Goal: Task Accomplishment & Management: Complete application form

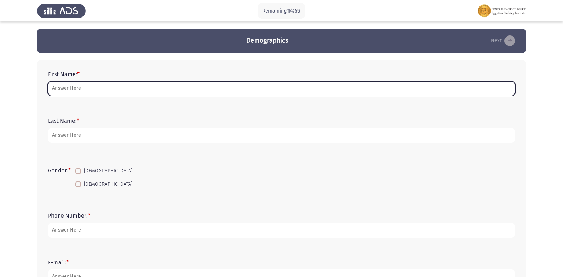
click at [93, 92] on input "First Name: *" at bounding box center [282, 88] width 468 height 15
type input "N"
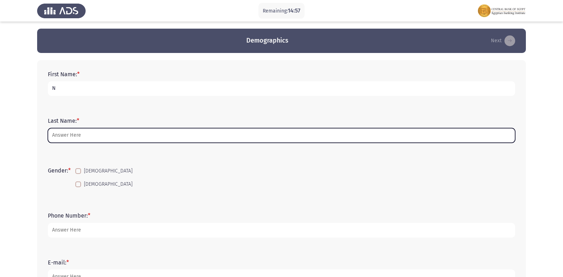
click at [76, 131] on input "Last Name: *" at bounding box center [282, 135] width 468 height 15
type input "O"
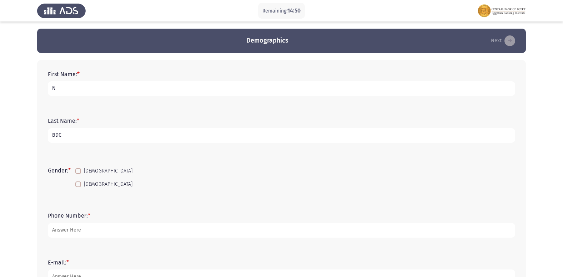
type input "BDC"
click at [101, 68] on div "First Name: * N" at bounding box center [281, 83] width 475 height 32
click at [100, 86] on input "N" at bounding box center [282, 88] width 468 height 15
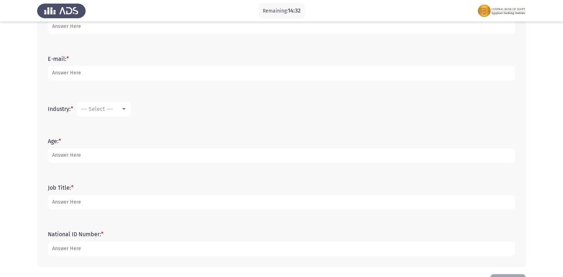
scroll to position [229, 0]
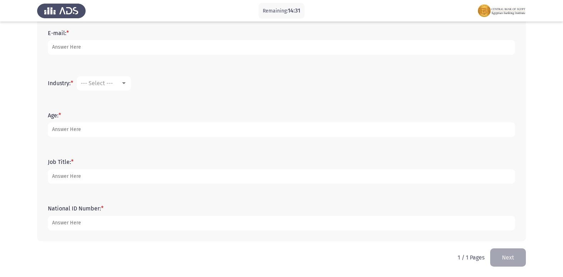
type input "[PERSON_NAME] [PERSON_NAME]"
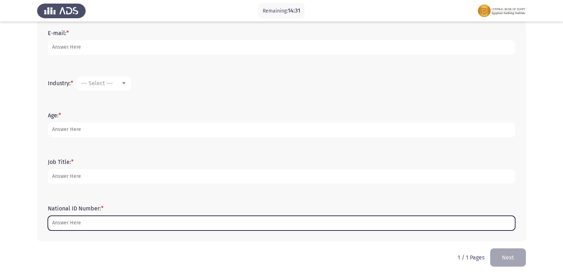
click at [90, 220] on input "National ID Number: *" at bounding box center [282, 222] width 468 height 15
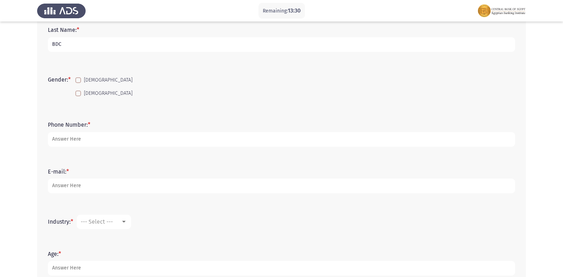
scroll to position [107, 0]
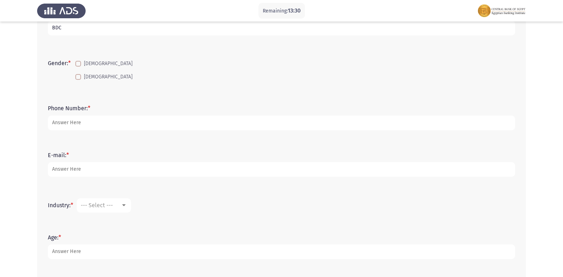
type input "30211011401223"
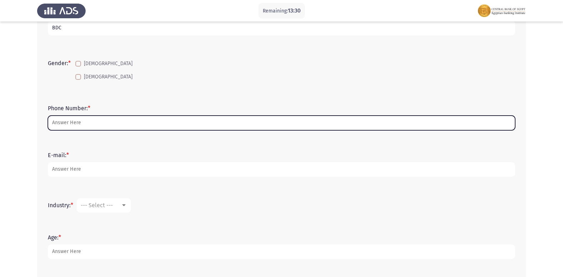
click at [141, 124] on input "Phone Number: *" at bounding box center [282, 122] width 468 height 15
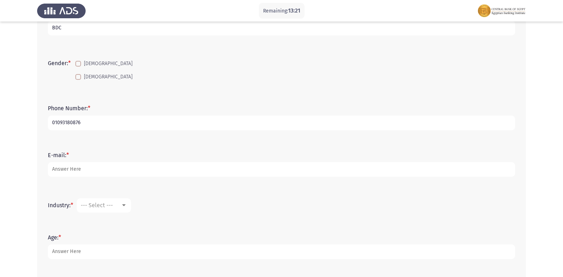
type input "01093180876"
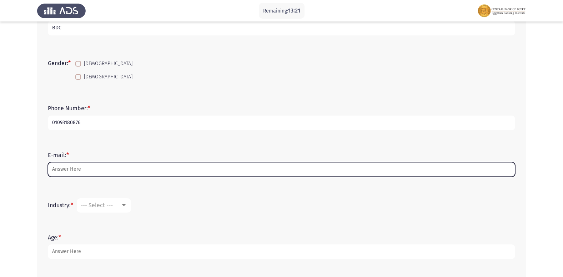
click at [125, 171] on input "E-mail: *" at bounding box center [282, 169] width 468 height 15
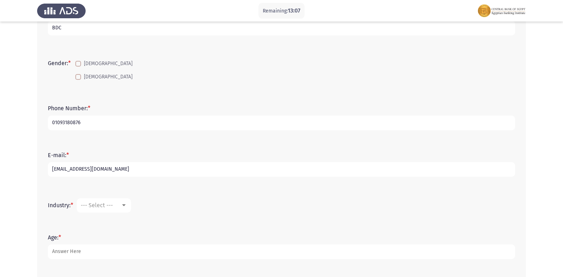
type input "[EMAIL_ADDRESS][DOMAIN_NAME]"
click at [131, 168] on input "[EMAIL_ADDRESS][DOMAIN_NAME]" at bounding box center [282, 169] width 468 height 15
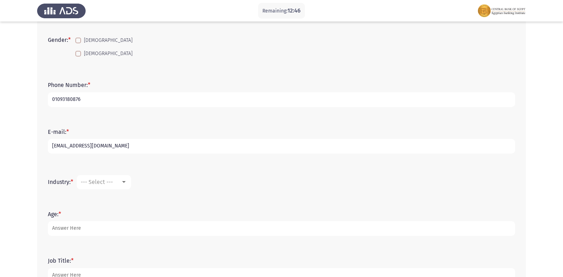
scroll to position [143, 0]
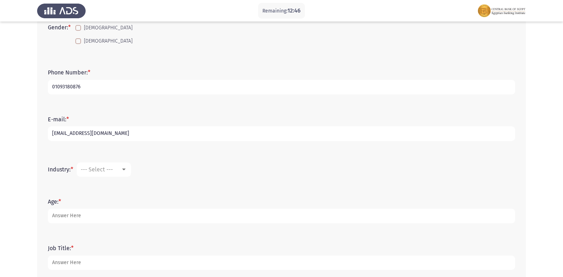
type input "[EMAIL_ADDRESS][DOMAIN_NAME]"
click at [127, 167] on div at bounding box center [124, 170] width 6 height 6
click at [285, 185] on div at bounding box center [281, 138] width 563 height 277
click at [127, 167] on div at bounding box center [124, 170] width 6 height 6
drag, startPoint x: 260, startPoint y: 189, endPoint x: 218, endPoint y: 189, distance: 42.5
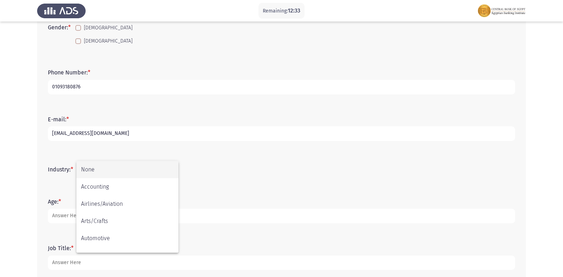
click at [261, 189] on div at bounding box center [281, 138] width 563 height 277
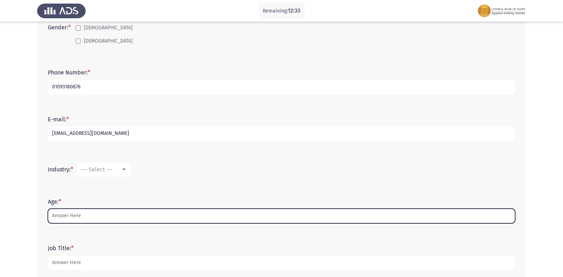
click at [97, 214] on input "Age: *" at bounding box center [282, 215] width 468 height 15
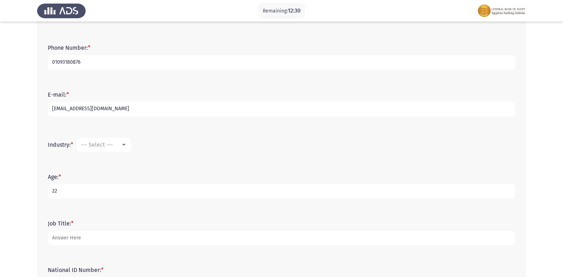
scroll to position [179, 0]
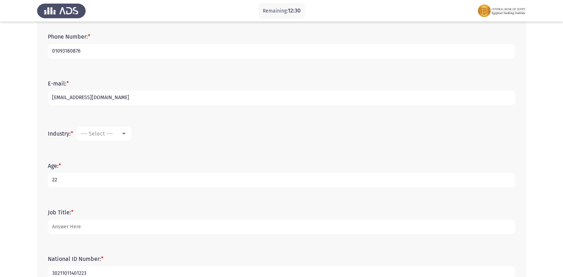
type input "22"
click at [127, 217] on form "Job Title: *" at bounding box center [282, 221] width 468 height 25
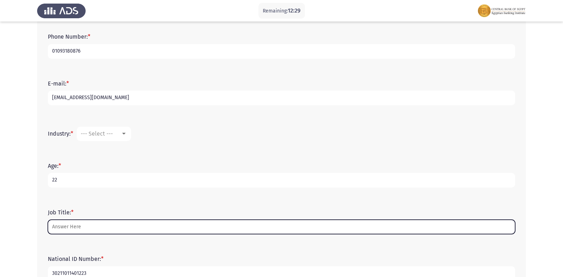
click at [120, 225] on input "Job Title: *" at bounding box center [282, 226] width 468 height 15
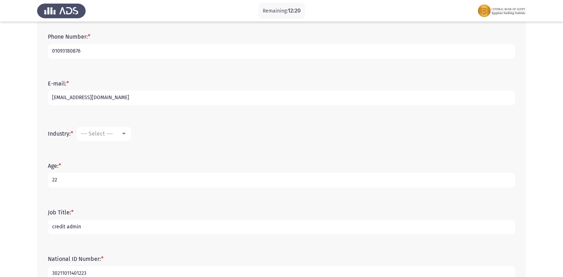
type input "credit admin d"
click at [128, 233] on input "credit admin d" at bounding box center [282, 226] width 468 height 15
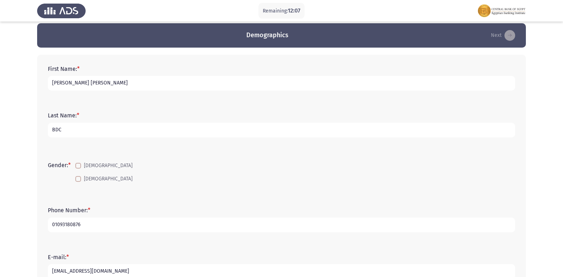
scroll to position [0, 0]
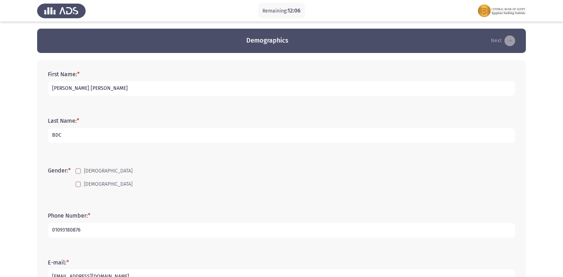
type input "banker"
click at [80, 185] on span at bounding box center [78, 184] width 6 height 6
click at [78, 187] on input "[DEMOGRAPHIC_DATA]" at bounding box center [78, 187] width 0 height 0
checkbox input "true"
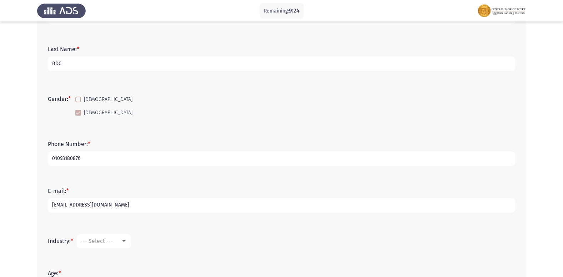
scroll to position [107, 0]
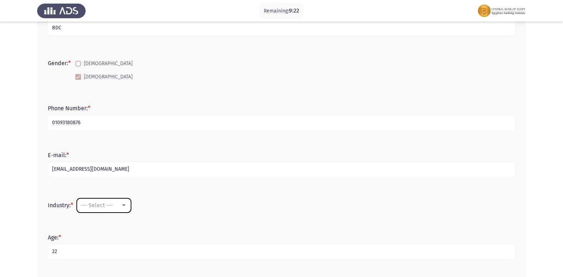
click at [126, 206] on div at bounding box center [124, 205] width 4 height 2
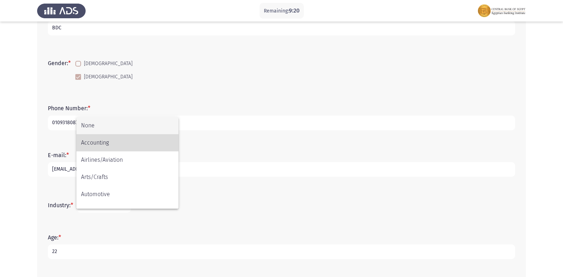
click at [124, 146] on span "Accounting" at bounding box center [127, 142] width 93 height 17
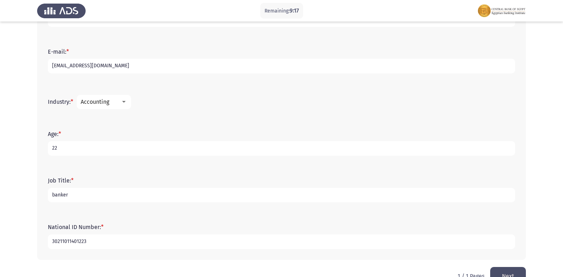
scroll to position [229, 0]
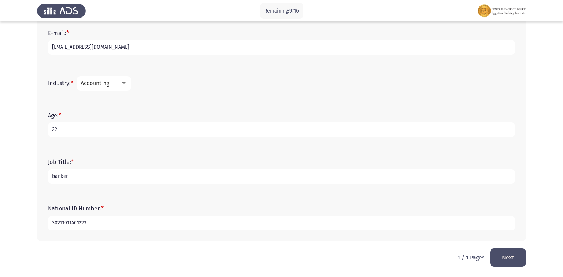
click at [504, 257] on button "Next" at bounding box center [509, 257] width 36 height 18
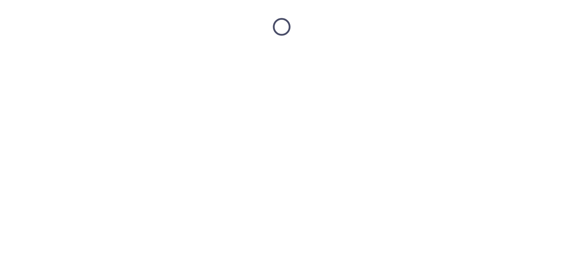
scroll to position [0, 0]
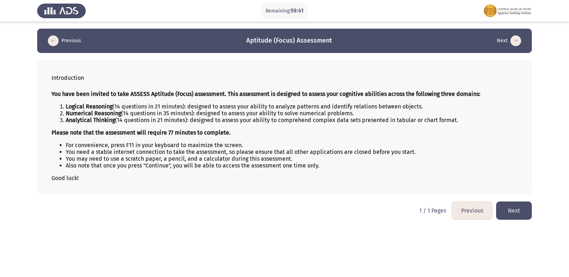
click at [523, 214] on button "Next" at bounding box center [514, 210] width 36 height 18
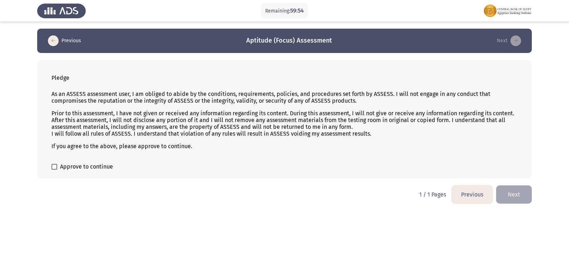
click at [56, 167] on span at bounding box center [54, 167] width 6 height 6
click at [54, 169] on input "Approve to continue" at bounding box center [54, 169] width 0 height 0
checkbox input "true"
click at [519, 191] on button "Next" at bounding box center [514, 194] width 36 height 18
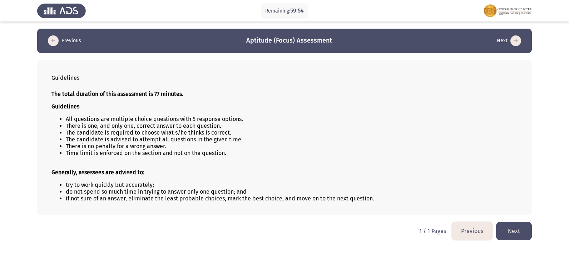
click at [521, 230] on button "Next" at bounding box center [514, 231] width 36 height 18
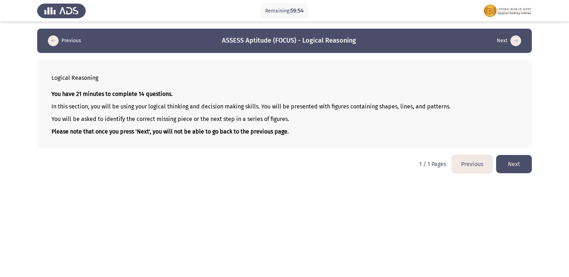
click at [521, 162] on button "Next" at bounding box center [514, 164] width 36 height 18
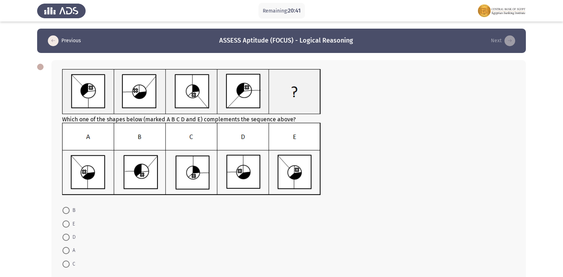
click at [71, 226] on span "E" at bounding box center [72, 223] width 5 height 9
click at [70, 226] on input "E" at bounding box center [66, 223] width 7 height 7
radio input "true"
click at [66, 247] on span at bounding box center [66, 249] width 7 height 7
click at [66, 247] on input "A" at bounding box center [66, 249] width 7 height 7
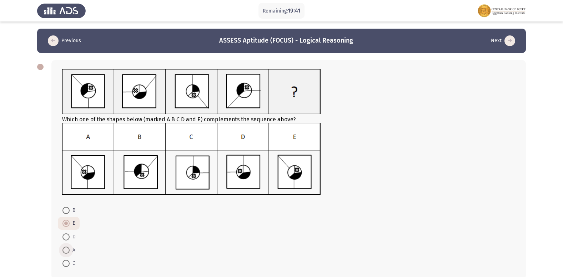
radio input "true"
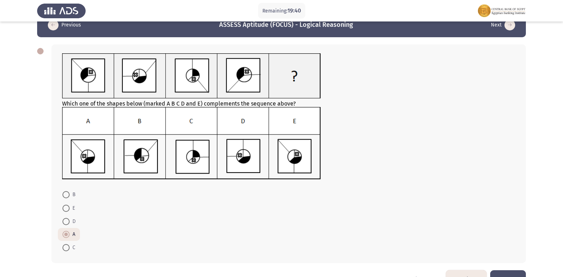
scroll to position [38, 0]
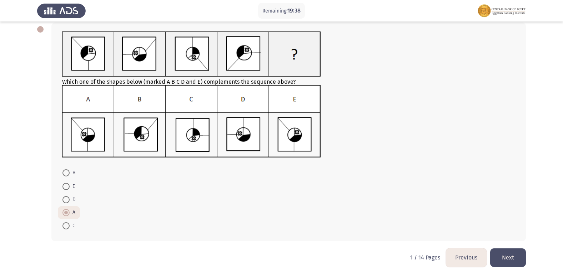
click at [514, 249] on button "Next" at bounding box center [509, 257] width 36 height 18
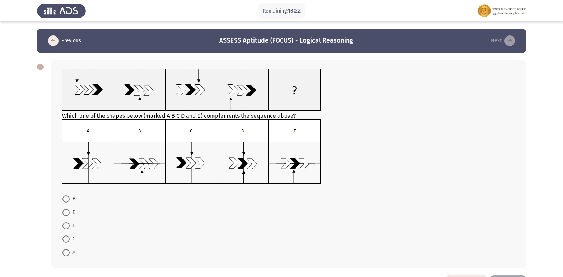
click at [103, 174] on img at bounding box center [191, 151] width 259 height 65
click at [74, 239] on span "C" at bounding box center [73, 238] width 6 height 9
click at [70, 239] on input "C" at bounding box center [66, 238] width 7 height 7
radio input "true"
click at [70, 198] on span "B" at bounding box center [73, 198] width 6 height 9
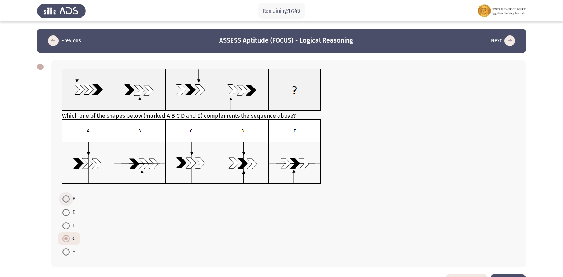
click at [70, 198] on input "B" at bounding box center [66, 198] width 7 height 7
radio input "true"
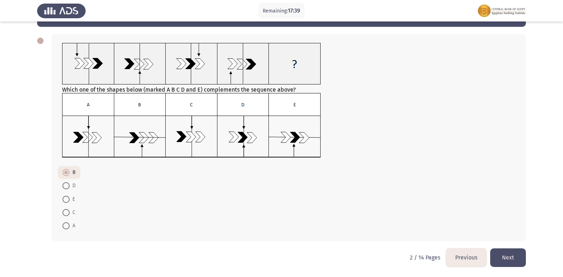
click at [518, 253] on button "Next" at bounding box center [509, 257] width 36 height 18
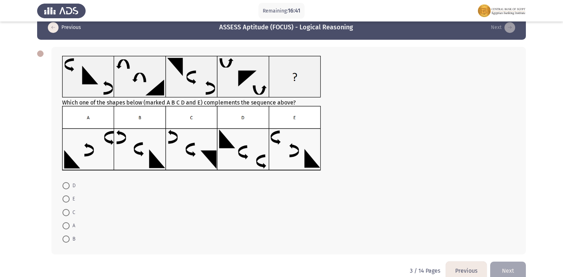
scroll to position [0, 0]
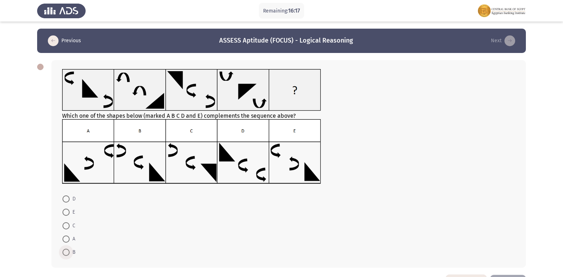
click at [71, 252] on span "B" at bounding box center [73, 252] width 6 height 9
click at [70, 252] on input "B" at bounding box center [66, 251] width 7 height 7
radio input "true"
click at [66, 224] on span at bounding box center [66, 225] width 7 height 7
click at [66, 224] on input "C" at bounding box center [66, 225] width 7 height 7
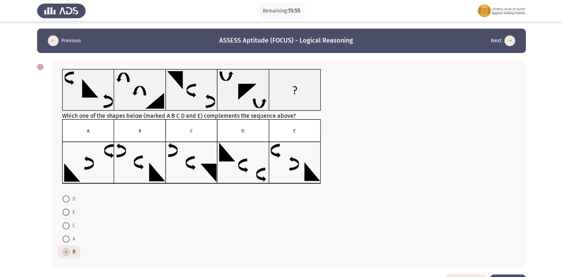
radio input "true"
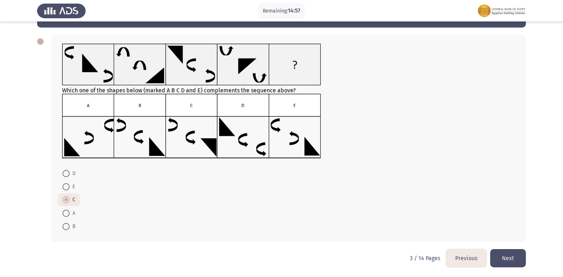
scroll to position [26, 0]
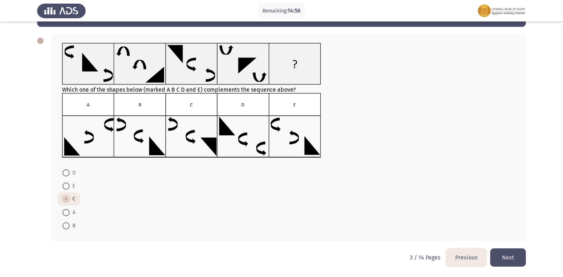
click at [508, 259] on button "Next" at bounding box center [509, 257] width 36 height 18
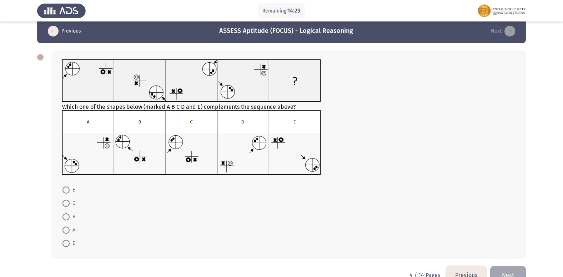
scroll to position [0, 0]
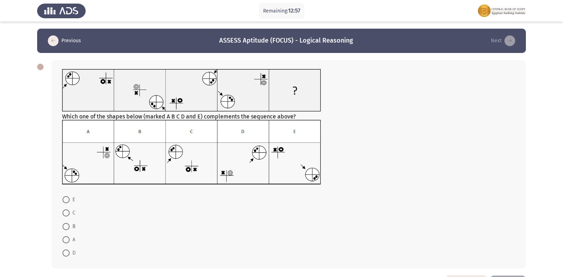
click at [65, 226] on span at bounding box center [66, 226] width 7 height 7
click at [65, 226] on input "B" at bounding box center [66, 226] width 7 height 7
radio input "true"
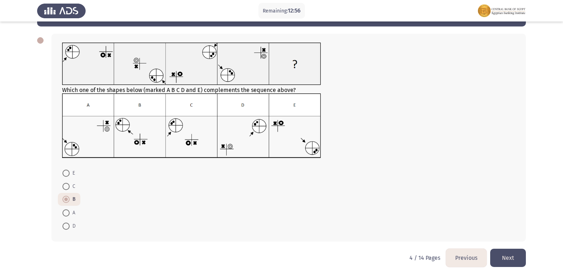
scroll to position [27, 0]
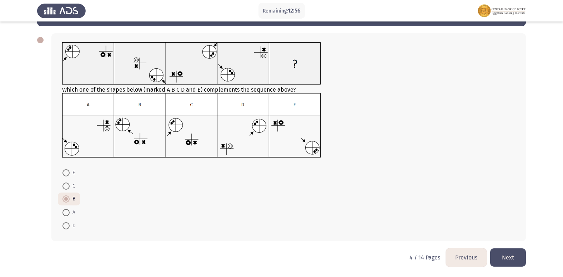
click at [505, 258] on button "Next" at bounding box center [509, 257] width 36 height 18
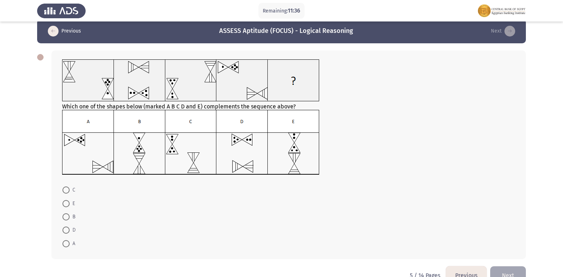
scroll to position [0, 0]
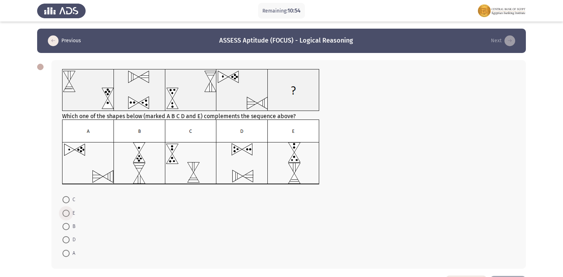
click at [71, 212] on span "E" at bounding box center [72, 213] width 5 height 9
click at [70, 212] on input "E" at bounding box center [66, 212] width 7 height 7
radio input "true"
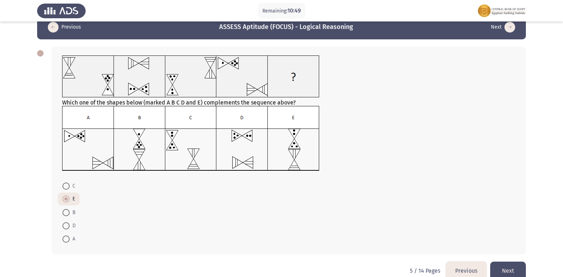
scroll to position [27, 0]
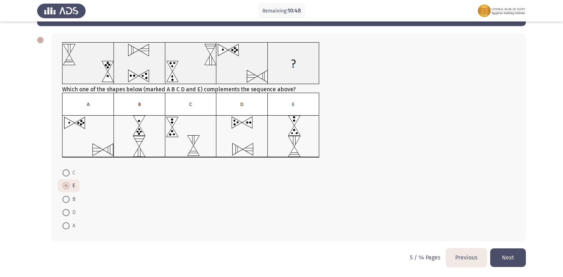
drag, startPoint x: 505, startPoint y: 256, endPoint x: 498, endPoint y: 248, distance: 10.7
click at [505, 257] on button "Next" at bounding box center [509, 257] width 36 height 18
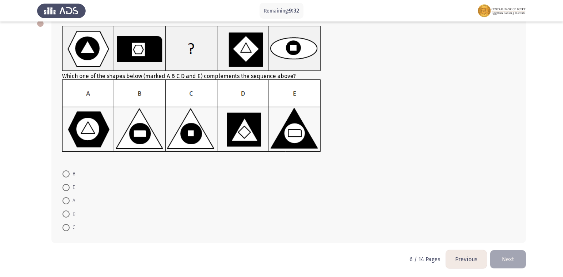
scroll to position [45, 0]
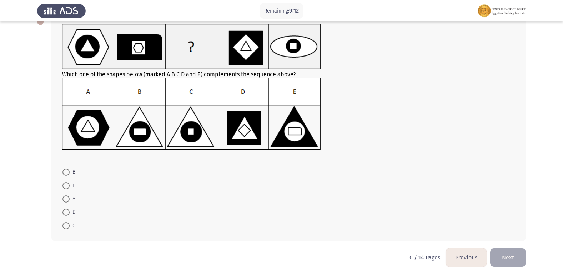
click at [68, 173] on span at bounding box center [66, 171] width 7 height 7
click at [68, 173] on input "B" at bounding box center [66, 171] width 7 height 7
radio input "true"
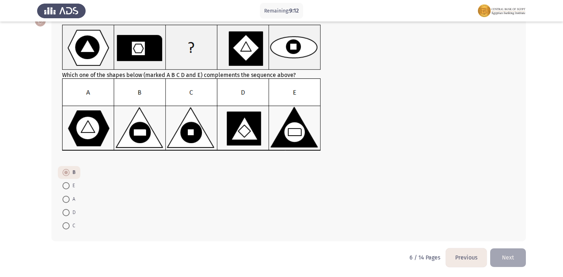
scroll to position [44, 0]
click at [504, 256] on button "Next" at bounding box center [509, 257] width 36 height 18
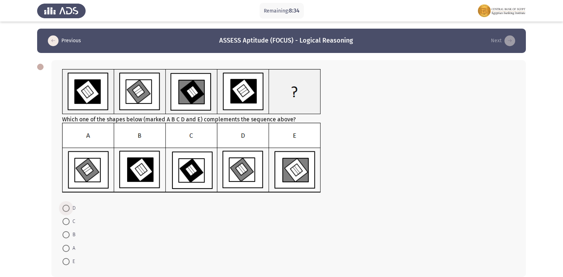
click at [65, 209] on span at bounding box center [66, 207] width 7 height 7
click at [65, 209] on input "D" at bounding box center [66, 207] width 7 height 7
radio input "true"
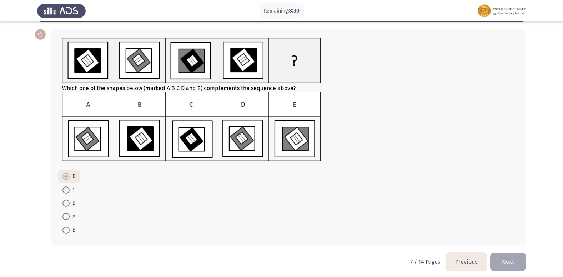
scroll to position [35, 0]
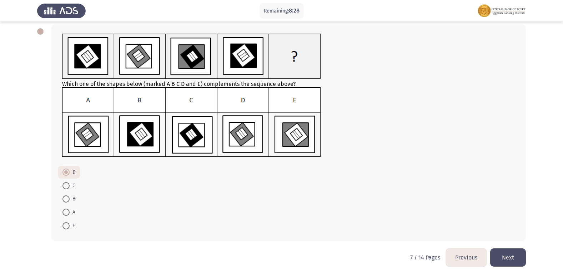
click at [511, 258] on button "Next" at bounding box center [509, 257] width 36 height 18
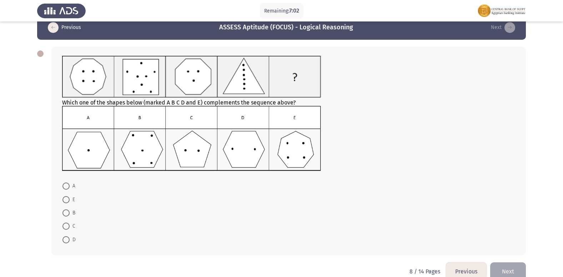
scroll to position [0, 0]
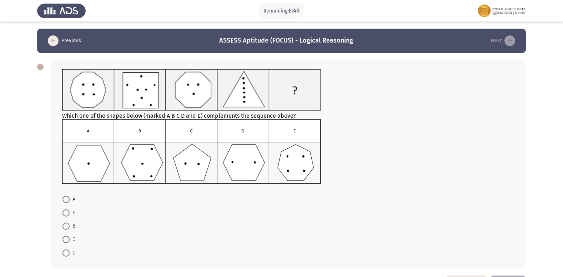
click at [70, 255] on span "D" at bounding box center [73, 252] width 6 height 9
click at [70, 255] on input "D" at bounding box center [66, 252] width 7 height 7
radio input "true"
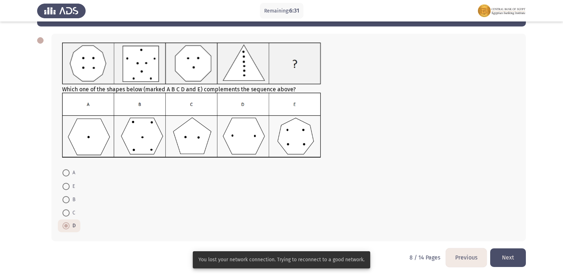
click at [511, 253] on button "Next" at bounding box center [509, 257] width 36 height 18
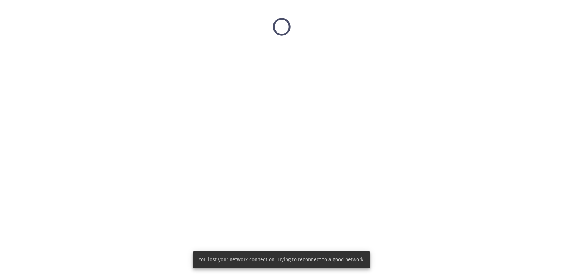
scroll to position [0, 0]
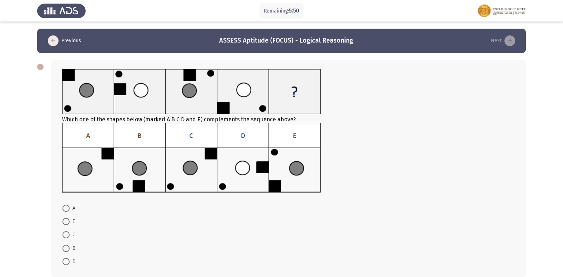
click at [73, 234] on span "C" at bounding box center [73, 234] width 6 height 9
click at [70, 234] on input "C" at bounding box center [66, 234] width 7 height 7
radio input "true"
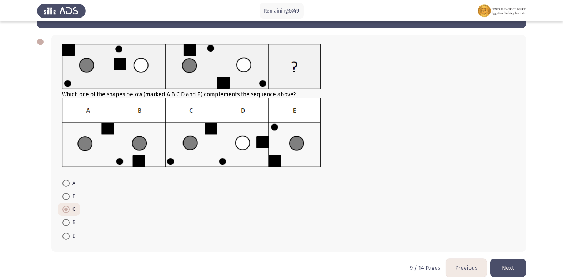
scroll to position [35, 0]
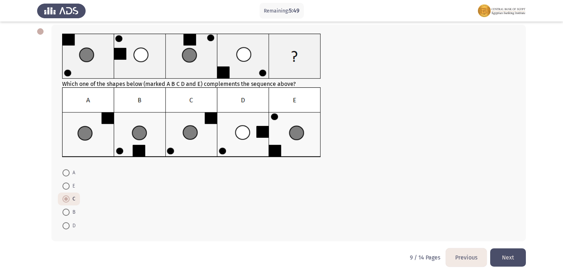
click at [502, 257] on button "Next" at bounding box center [509, 257] width 36 height 18
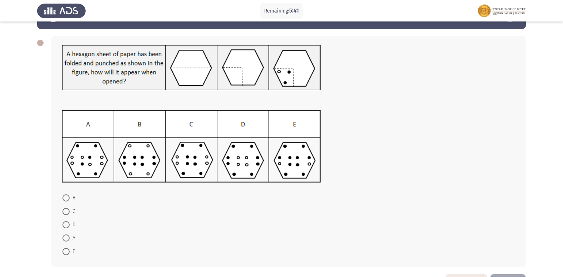
scroll to position [0, 0]
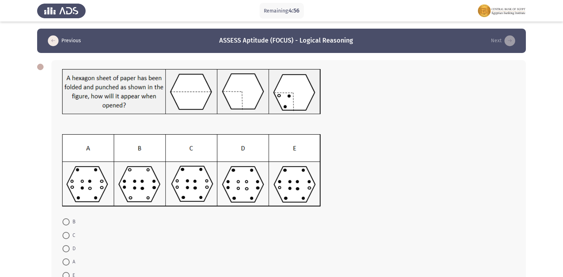
drag, startPoint x: 62, startPoint y: 220, endPoint x: 75, endPoint y: 224, distance: 13.7
click at [63, 220] on mat-radio-button "B" at bounding box center [69, 221] width 22 height 13
click at [69, 221] on span at bounding box center [66, 221] width 7 height 7
click at [69, 221] on input "B" at bounding box center [66, 221] width 7 height 7
radio input "true"
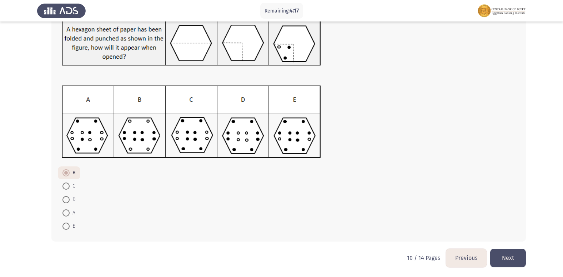
scroll to position [49, 0]
click at [502, 252] on button "Next" at bounding box center [509, 257] width 36 height 18
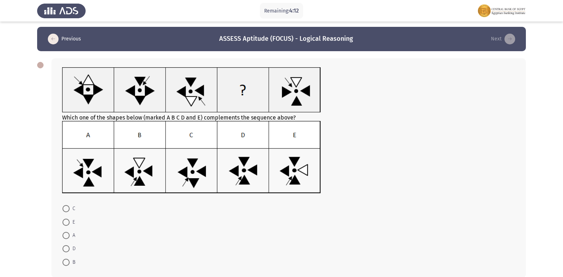
scroll to position [0, 0]
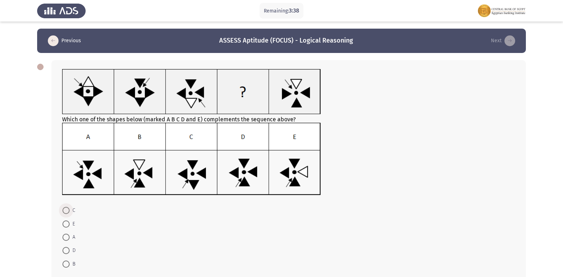
click at [71, 209] on span "C" at bounding box center [73, 210] width 6 height 9
click at [70, 209] on input "C" at bounding box center [66, 210] width 7 height 7
radio input "true"
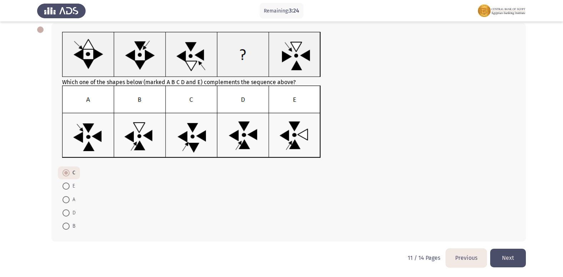
scroll to position [38, 0]
click at [509, 258] on button "Next" at bounding box center [509, 257] width 36 height 18
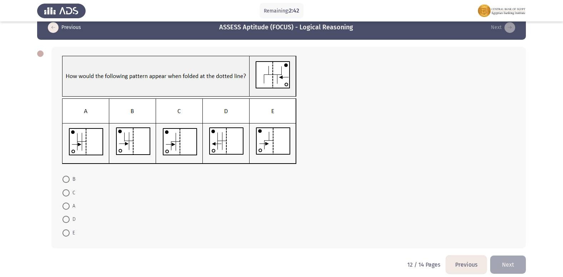
scroll to position [20, 0]
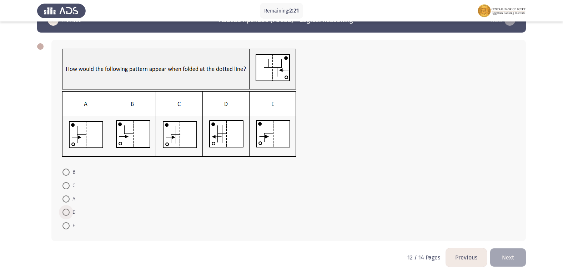
click at [69, 208] on label "D" at bounding box center [69, 212] width 13 height 9
click at [69, 208] on input "D" at bounding box center [66, 211] width 7 height 7
radio input "true"
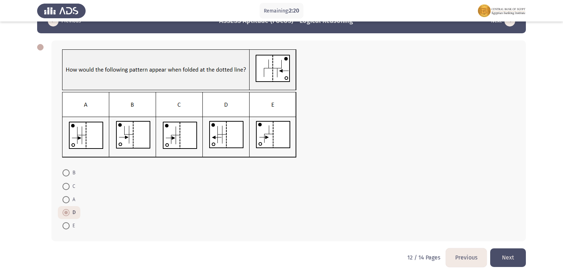
click at [519, 257] on button "Next" at bounding box center [509, 257] width 36 height 18
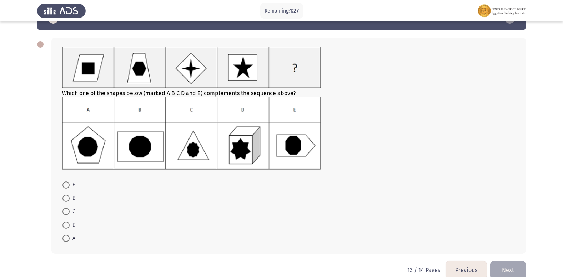
scroll to position [35, 0]
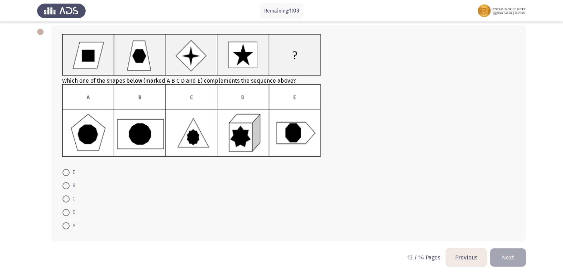
click at [66, 209] on span at bounding box center [66, 212] width 7 height 7
click at [66, 209] on input "D" at bounding box center [66, 212] width 7 height 7
radio input "true"
click at [507, 252] on button "Next" at bounding box center [509, 257] width 36 height 18
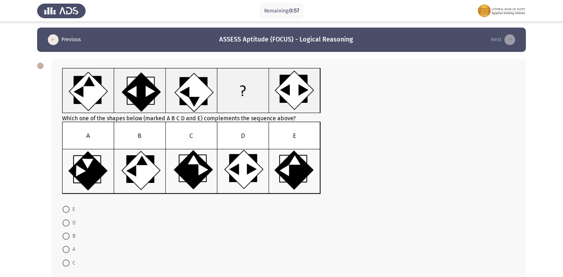
scroll to position [0, 0]
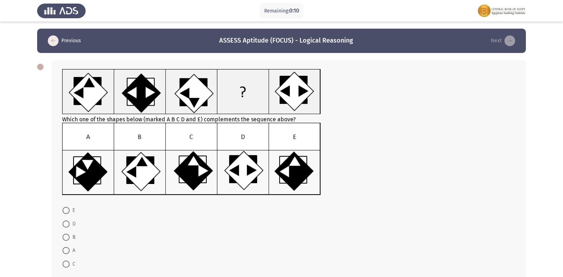
click at [69, 250] on span at bounding box center [66, 250] width 7 height 7
click at [69, 250] on input "A" at bounding box center [66, 250] width 7 height 7
radio input "true"
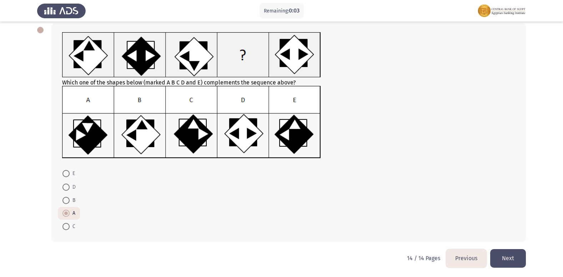
scroll to position [38, 0]
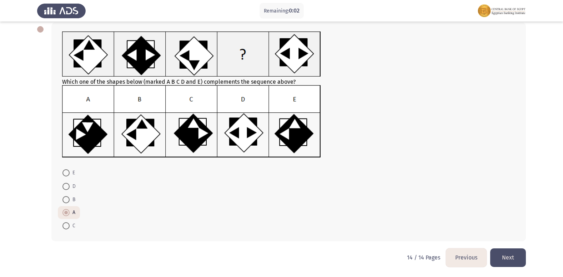
click at [511, 258] on button "Next" at bounding box center [509, 257] width 36 height 18
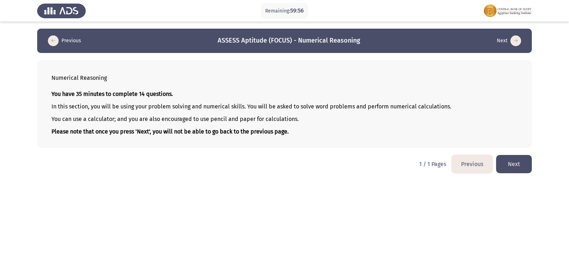
click at [512, 163] on button "Next" at bounding box center [514, 164] width 36 height 18
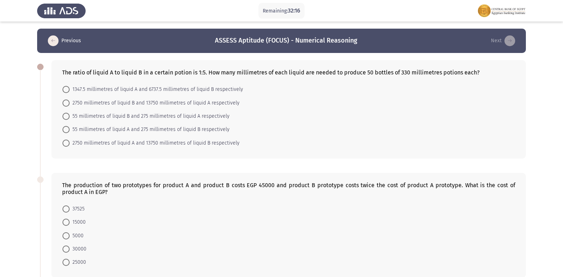
click at [68, 127] on span at bounding box center [66, 129] width 7 height 7
click at [68, 127] on input "55 millimetres of liquid A and 275 millimetres of liquid B respectively" at bounding box center [66, 129] width 7 height 7
radio input "true"
drag, startPoint x: 64, startPoint y: 113, endPoint x: 80, endPoint y: 127, distance: 21.0
click at [65, 113] on span at bounding box center [66, 116] width 7 height 7
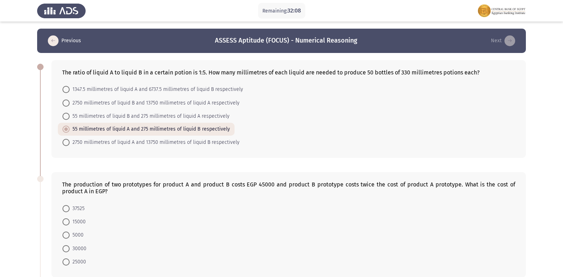
click at [65, 113] on input "55 millimetres of liquid B and 275 millimetres of liquid A respectively" at bounding box center [66, 116] width 7 height 7
radio input "true"
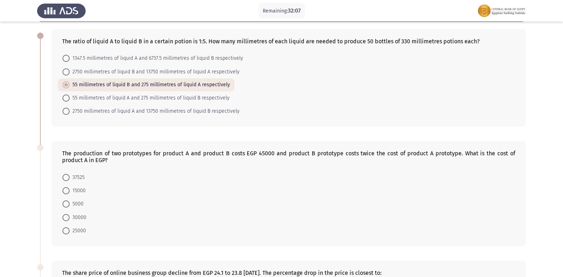
scroll to position [107, 0]
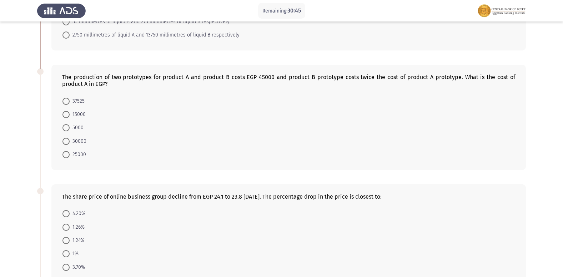
click at [71, 113] on span "15000" at bounding box center [78, 114] width 16 height 9
click at [70, 113] on input "15000" at bounding box center [66, 114] width 7 height 7
radio input "true"
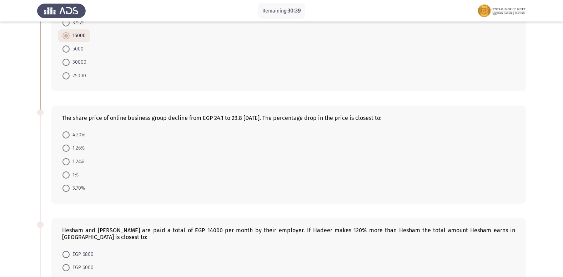
scroll to position [194, 0]
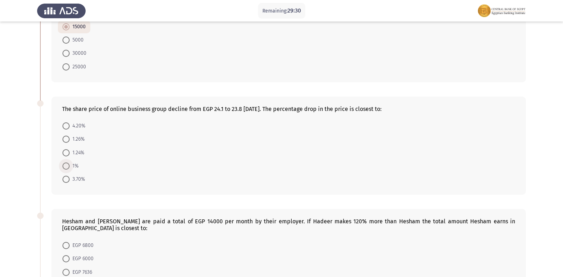
click at [78, 166] on span "1%" at bounding box center [74, 166] width 9 height 9
click at [70, 166] on input "1%" at bounding box center [66, 165] width 7 height 7
radio input "true"
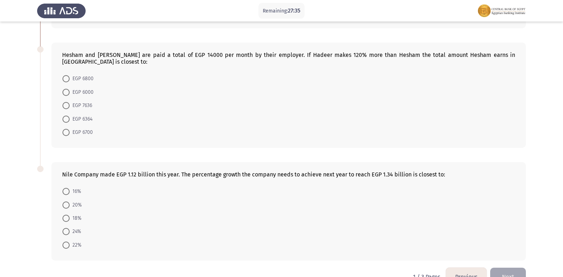
scroll to position [373, 0]
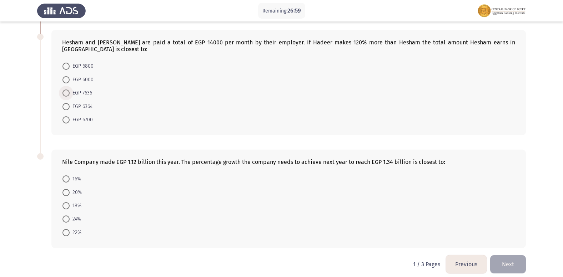
click at [80, 89] on span "EGP 7636" at bounding box center [81, 93] width 23 height 9
click at [70, 89] on input "EGP 7636" at bounding box center [66, 92] width 7 height 7
radio input "true"
click at [71, 76] on span "EGP 6000" at bounding box center [82, 80] width 24 height 9
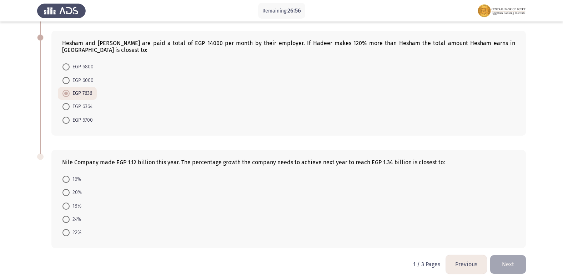
click at [70, 77] on input "EGP 6000" at bounding box center [66, 80] width 7 height 7
radio input "true"
click at [64, 229] on span at bounding box center [66, 232] width 7 height 7
click at [64, 229] on input "22%" at bounding box center [66, 232] width 7 height 7
radio input "true"
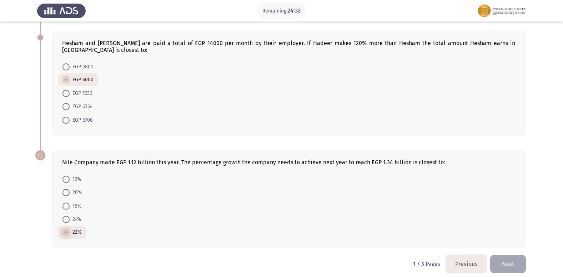
scroll to position [372, 0]
click at [517, 262] on button "Next" at bounding box center [509, 264] width 36 height 18
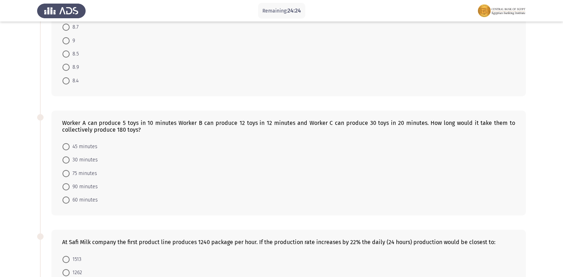
scroll to position [0, 0]
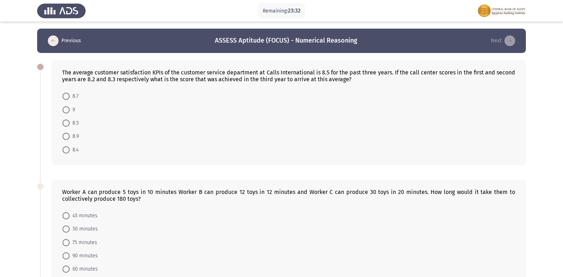
click at [67, 148] on span at bounding box center [66, 149] width 7 height 7
click at [67, 148] on input "8.4" at bounding box center [66, 149] width 7 height 7
radio input "true"
click at [70, 139] on span "8.9" at bounding box center [74, 136] width 9 height 9
click at [70, 139] on input "8.9" at bounding box center [66, 136] width 7 height 7
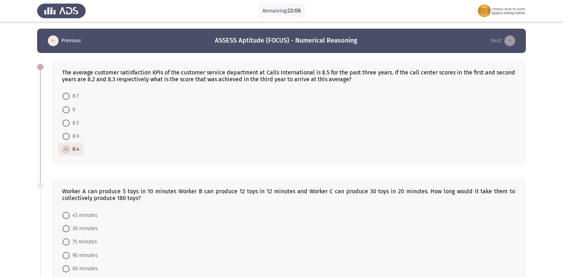
radio input "true"
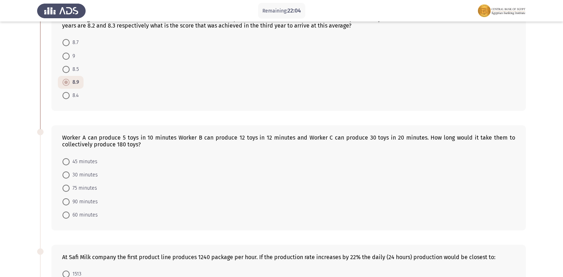
scroll to position [36, 0]
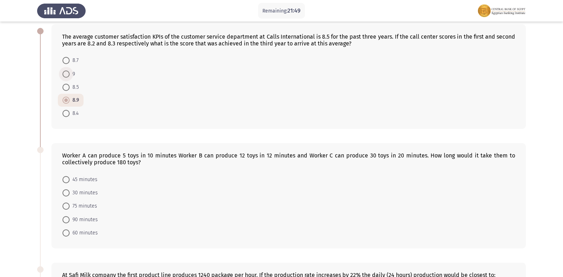
click at [69, 73] on span at bounding box center [66, 73] width 7 height 7
click at [69, 73] on input "9" at bounding box center [66, 73] width 7 height 7
radio input "true"
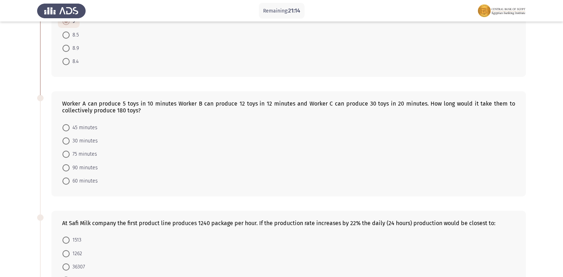
scroll to position [107, 0]
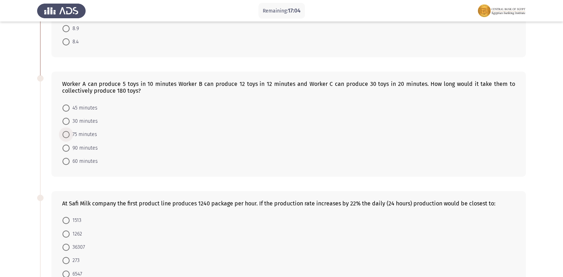
click at [87, 134] on span "75 minutes" at bounding box center [84, 134] width 28 height 9
click at [70, 134] on input "75 minutes" at bounding box center [66, 134] width 7 height 7
radio input "true"
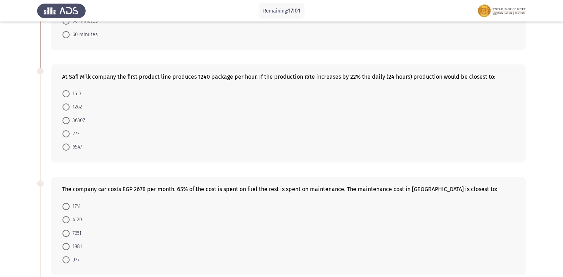
scroll to position [250, 0]
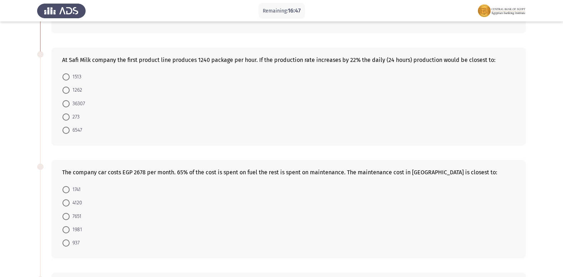
drag, startPoint x: 353, startPoint y: 58, endPoint x: 359, endPoint y: 57, distance: 6.1
click at [359, 57] on div "At Safi Milk company the first product line produces 1240 package per hour. If …" at bounding box center [288, 59] width 453 height 7
drag, startPoint x: 198, startPoint y: 61, endPoint x: 218, endPoint y: 60, distance: 20.0
click at [218, 60] on div "At Safi Milk company the first product line produces 1240 package per hour. If …" at bounding box center [288, 59] width 453 height 7
click at [83, 101] on span "36307" at bounding box center [77, 103] width 15 height 9
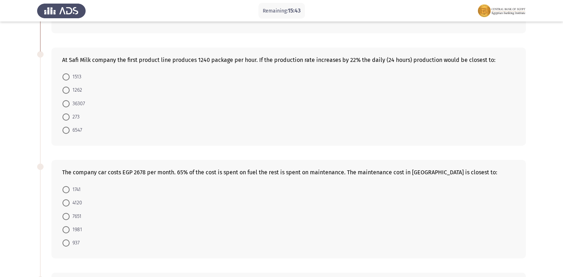
click at [70, 101] on input "36307" at bounding box center [66, 103] width 7 height 7
radio input "true"
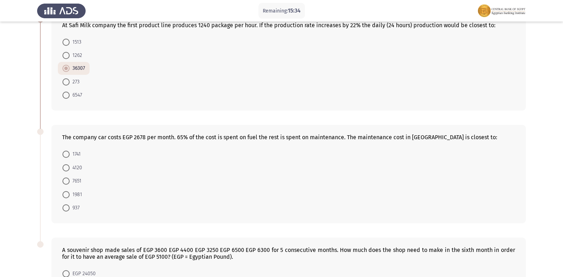
scroll to position [243, 0]
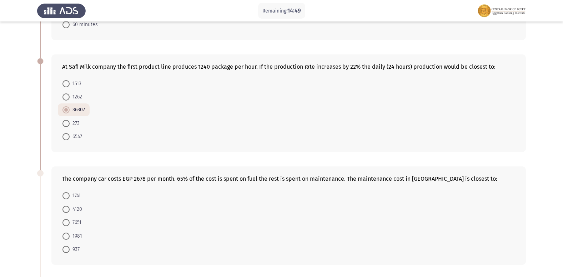
click at [71, 248] on span "937" at bounding box center [75, 249] width 10 height 9
click at [70, 248] on input "937" at bounding box center [66, 248] width 7 height 7
radio input "true"
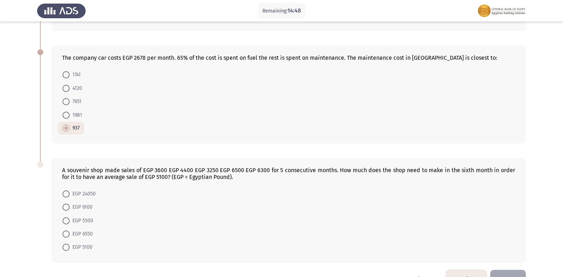
scroll to position [386, 0]
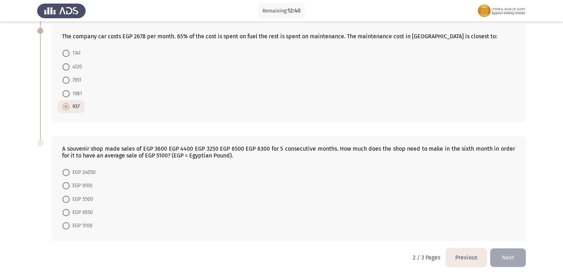
click at [69, 210] on span at bounding box center [66, 212] width 7 height 7
click at [69, 210] on input "EGP 6550" at bounding box center [66, 212] width 7 height 7
radio input "true"
click at [513, 258] on button "Next" at bounding box center [509, 257] width 36 height 18
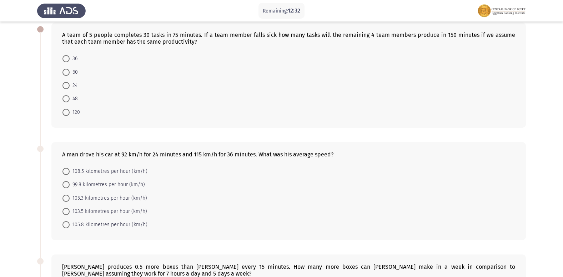
scroll to position [0, 0]
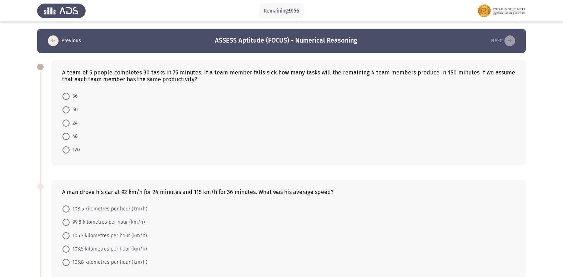
click at [71, 120] on span "24" at bounding box center [74, 123] width 8 height 9
click at [70, 120] on input "24" at bounding box center [66, 122] width 7 height 7
radio input "true"
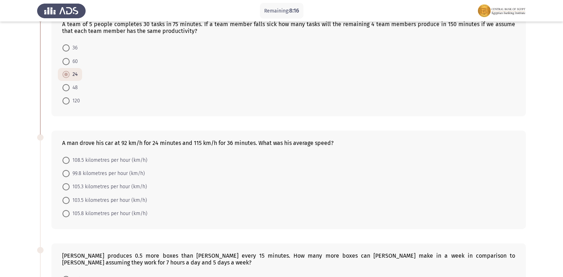
scroll to position [54, 0]
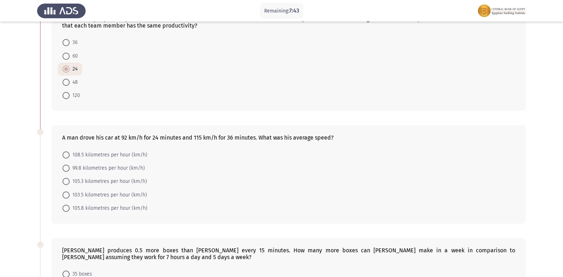
click at [85, 194] on span "103.5 kilometres per hour (km/h)" at bounding box center [109, 194] width 78 height 9
click at [70, 194] on input "103.5 kilometres per hour (km/h)" at bounding box center [66, 194] width 7 height 7
radio input "true"
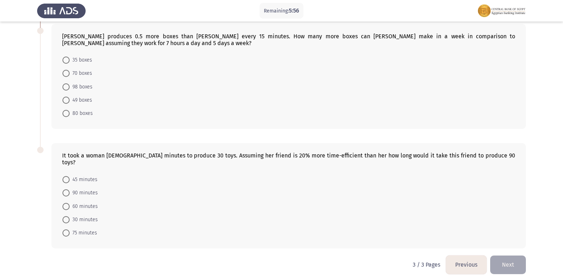
scroll to position [267, 0]
click at [86, 202] on span "60 minutes" at bounding box center [84, 206] width 28 height 9
click at [70, 202] on input "60 minutes" at bounding box center [66, 205] width 7 height 7
radio input "true"
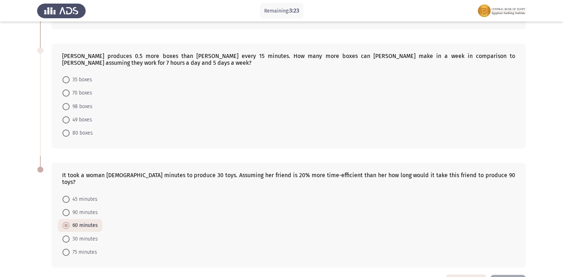
scroll to position [231, 0]
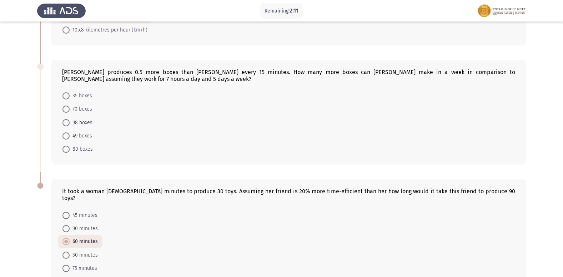
click at [88, 105] on span "70 boxes" at bounding box center [81, 109] width 23 height 9
click at [70, 105] on input "70 boxes" at bounding box center [66, 108] width 7 height 7
radio input "true"
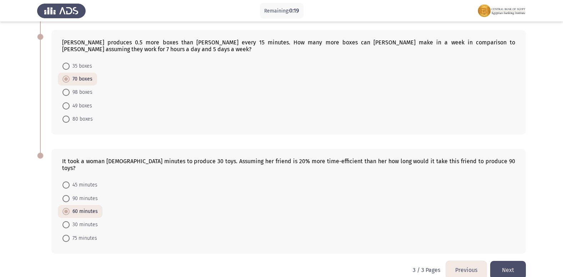
scroll to position [267, 0]
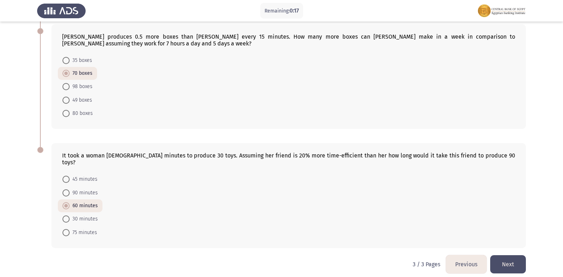
click at [500, 256] on button "Next" at bounding box center [509, 264] width 36 height 18
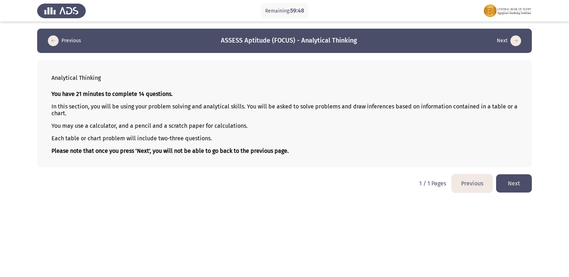
click at [528, 187] on button "Next" at bounding box center [514, 183] width 36 height 18
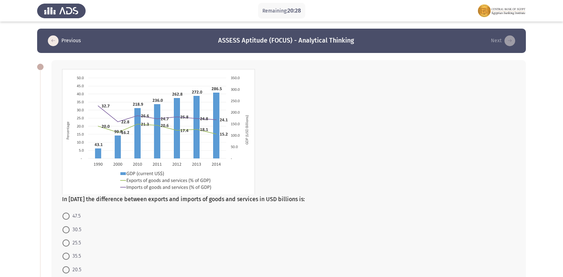
click at [56, 43] on icon "load previous page" at bounding box center [53, 40] width 11 height 11
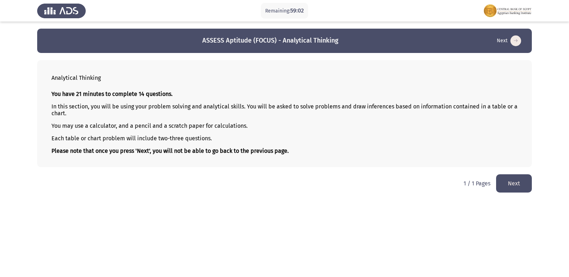
click at [528, 183] on button "Next" at bounding box center [514, 183] width 36 height 18
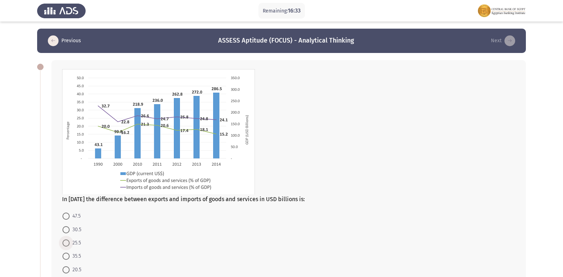
click at [75, 242] on span "25.5" at bounding box center [75, 242] width 11 height 9
click at [70, 242] on input "25.5" at bounding box center [66, 242] width 7 height 7
radio input "true"
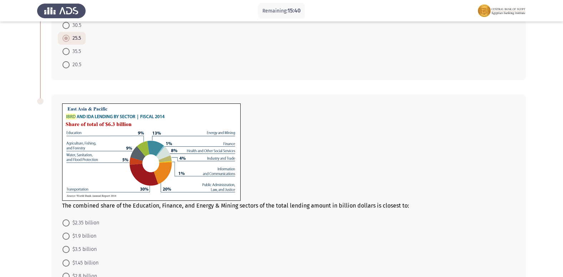
scroll to position [214, 0]
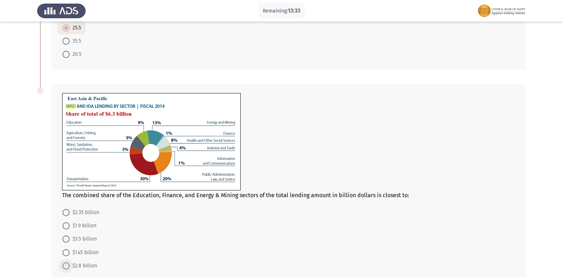
click at [79, 267] on span "$2.8 billion" at bounding box center [84, 265] width 28 height 9
click at [70, 267] on input "$2.8 billion" at bounding box center [66, 265] width 7 height 7
radio input "true"
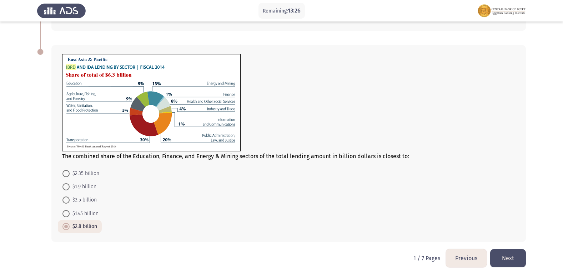
scroll to position [254, 0]
click at [503, 248] on button "Next" at bounding box center [509, 257] width 36 height 18
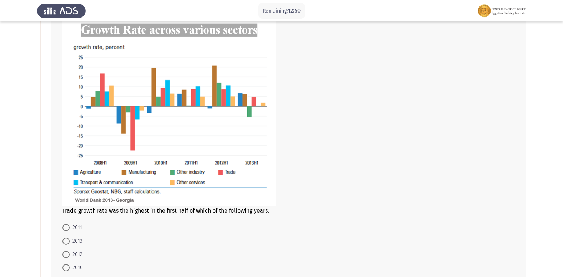
scroll to position [71, 0]
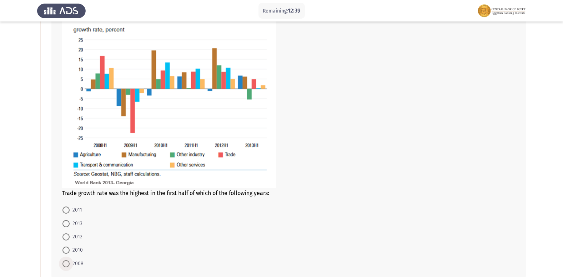
click at [76, 263] on span "2008" at bounding box center [77, 263] width 14 height 9
click at [70, 263] on input "2008" at bounding box center [66, 263] width 7 height 7
radio input "true"
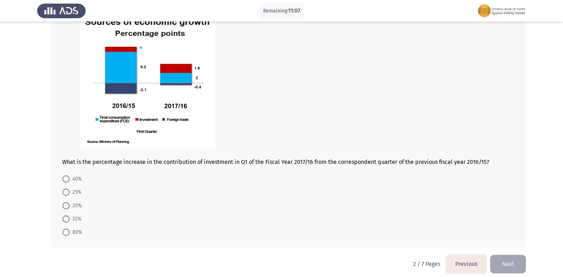
scroll to position [382, 0]
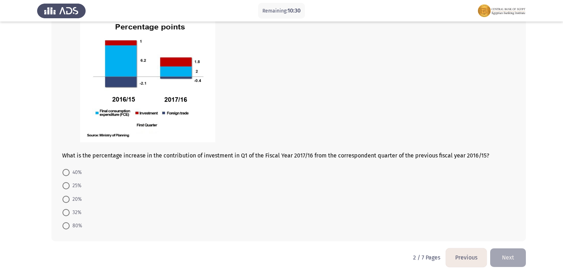
click at [80, 223] on span "80%" at bounding box center [76, 225] width 13 height 9
click at [70, 223] on input "80%" at bounding box center [66, 225] width 7 height 7
radio input "true"
click at [512, 259] on button "Next" at bounding box center [509, 257] width 36 height 18
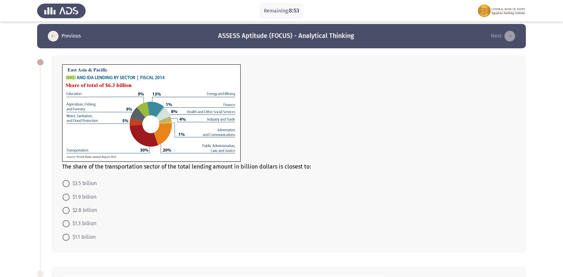
scroll to position [4, 0]
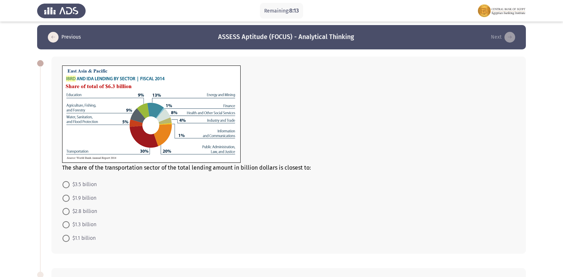
click at [96, 237] on mat-radio-button "$1.1 billion" at bounding box center [79, 237] width 43 height 13
click at [91, 237] on span "$1.1 billion" at bounding box center [83, 238] width 26 height 9
click at [70, 237] on input "$1.1 billion" at bounding box center [66, 237] width 7 height 7
radio input "true"
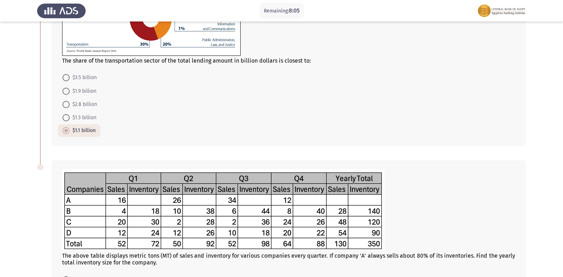
scroll to position [39, 0]
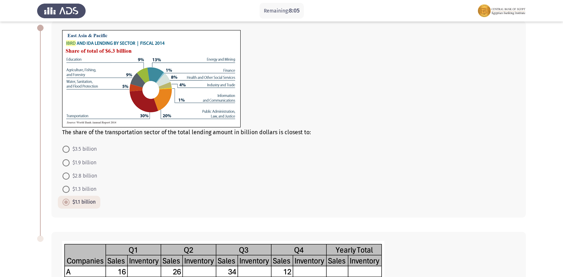
click at [77, 187] on span "$1.3 billion" at bounding box center [83, 189] width 27 height 9
click at [70, 187] on input "$1.3 billion" at bounding box center [66, 188] width 7 height 7
radio input "true"
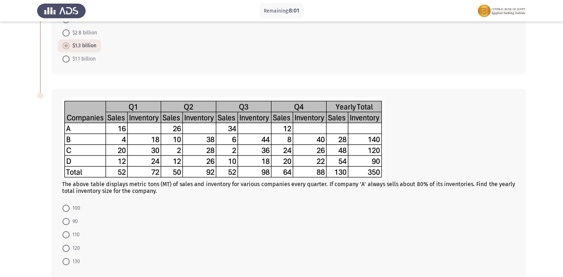
scroll to position [218, 0]
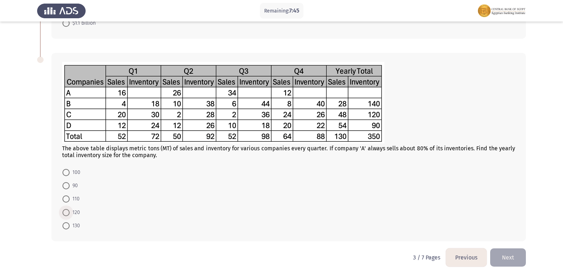
click at [74, 211] on span "120" at bounding box center [75, 212] width 10 height 9
click at [70, 211] on input "120" at bounding box center [66, 212] width 7 height 7
radio input "true"
click at [66, 214] on span at bounding box center [66, 211] width 7 height 7
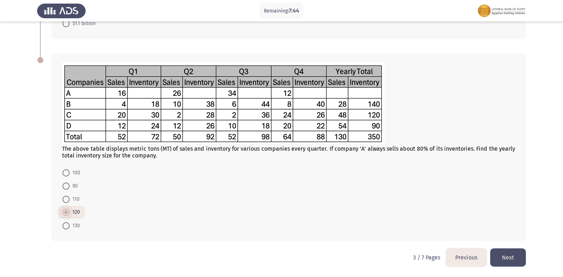
click at [66, 214] on input "120" at bounding box center [66, 211] width 7 height 7
click at [66, 211] on span at bounding box center [66, 212] width 4 height 4
click at [66, 211] on input "120" at bounding box center [66, 211] width 7 height 7
click at [75, 196] on span "110" at bounding box center [75, 199] width 10 height 9
click at [70, 196] on input "110" at bounding box center [66, 198] width 7 height 7
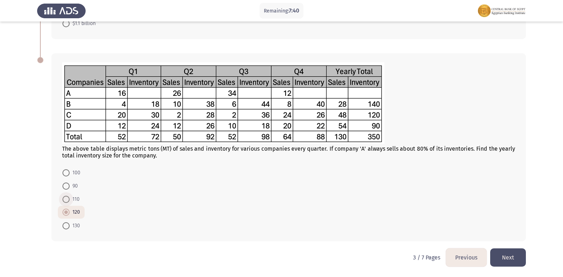
radio input "true"
click at [516, 255] on button "Next" at bounding box center [509, 257] width 36 height 18
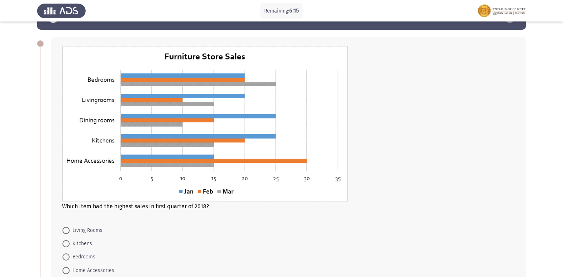
scroll to position [36, 0]
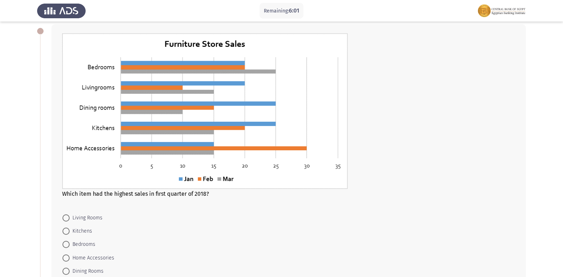
click at [88, 247] on span "Bedrooms" at bounding box center [83, 244] width 26 height 9
click at [70, 247] on input "Bedrooms" at bounding box center [66, 243] width 7 height 7
radio input "true"
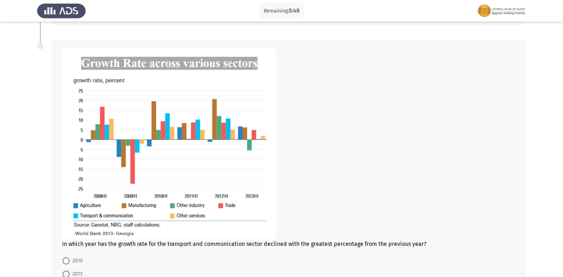
scroll to position [313, 0]
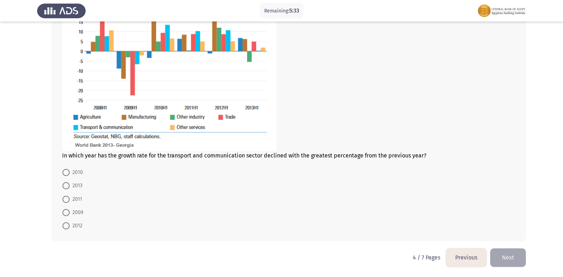
click at [75, 209] on span "2009" at bounding box center [77, 212] width 14 height 9
click at [70, 209] on input "2009" at bounding box center [66, 212] width 7 height 7
radio input "true"
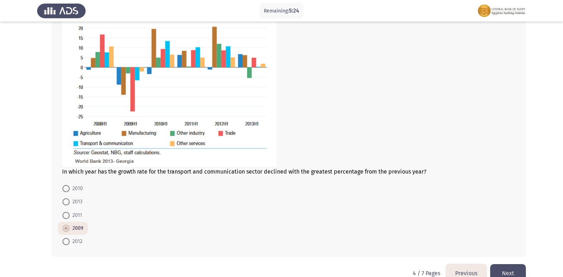
scroll to position [384, 0]
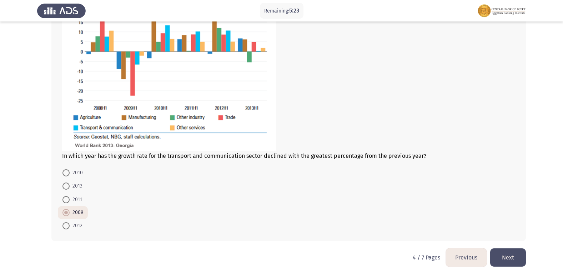
click at [506, 251] on button "Next" at bounding box center [509, 257] width 36 height 18
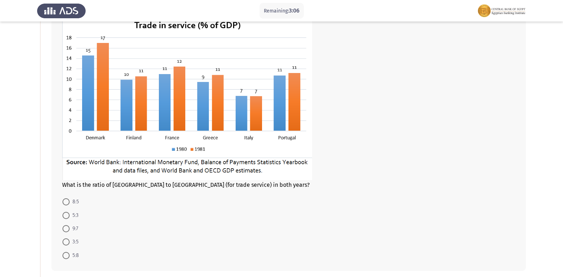
scroll to position [71, 0]
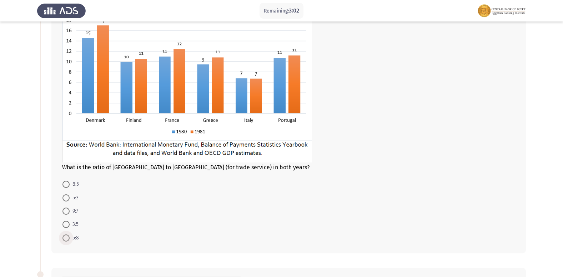
click at [75, 234] on span "5:8" at bounding box center [74, 237] width 9 height 9
click at [70, 234] on input "5:8" at bounding box center [66, 237] width 7 height 7
radio input "true"
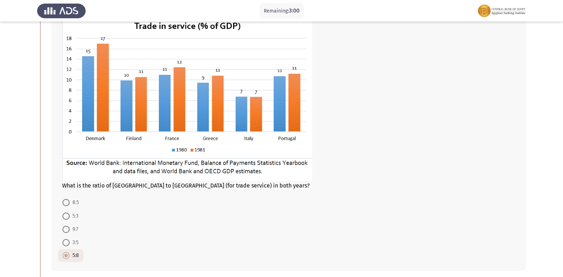
scroll to position [36, 0]
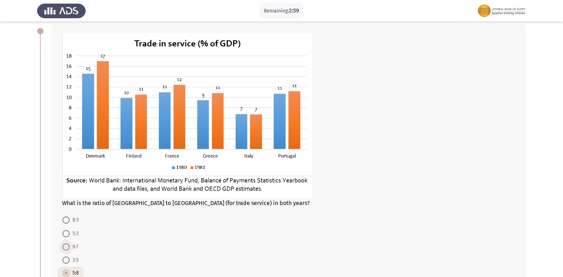
click at [74, 245] on span "9:7" at bounding box center [74, 246] width 9 height 9
click at [70, 245] on input "9:7" at bounding box center [66, 246] width 7 height 7
radio input "true"
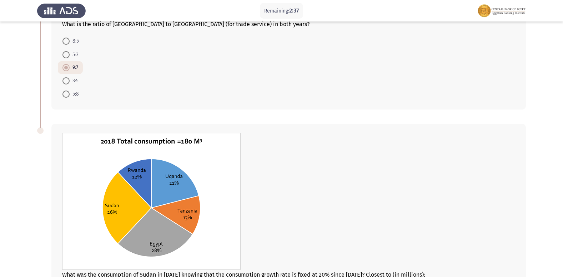
scroll to position [143, 0]
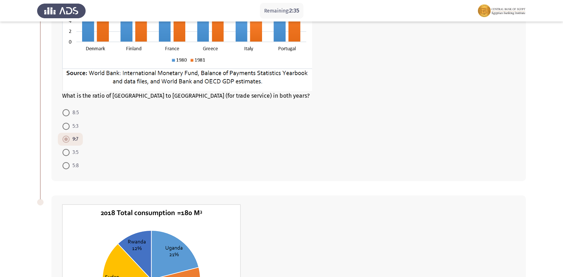
click at [66, 151] on span at bounding box center [66, 152] width 7 height 7
click at [66, 151] on input "3:5" at bounding box center [66, 152] width 7 height 7
radio input "true"
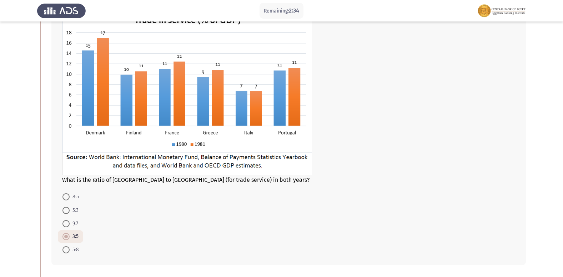
scroll to position [71, 0]
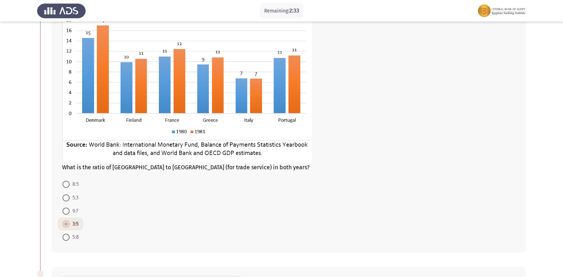
click at [69, 195] on span at bounding box center [66, 197] width 7 height 7
click at [69, 195] on input "5:3" at bounding box center [66, 197] width 7 height 7
radio input "true"
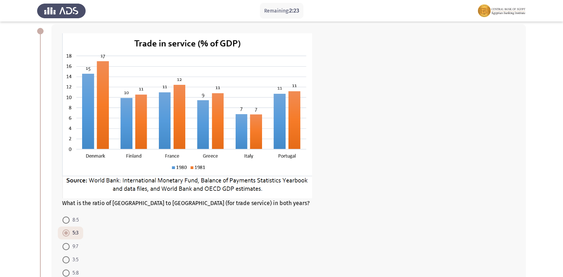
click at [73, 249] on span "9:7" at bounding box center [74, 246] width 9 height 9
click at [70, 249] on input "9:7" at bounding box center [66, 246] width 7 height 7
radio input "true"
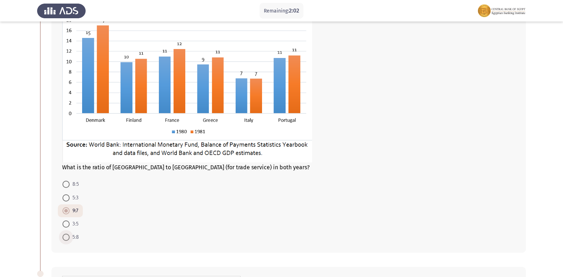
click at [76, 235] on span "5:8" at bounding box center [74, 237] width 9 height 9
click at [70, 235] on input "5:8" at bounding box center [66, 236] width 7 height 7
radio input "true"
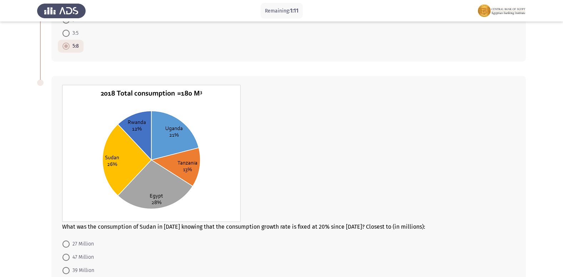
scroll to position [298, 0]
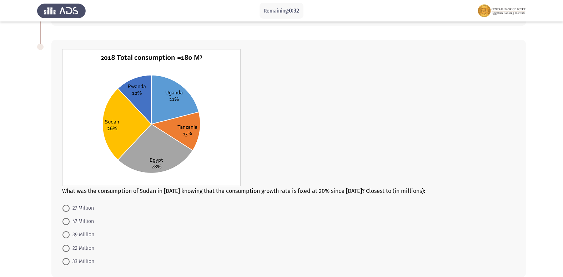
click at [73, 243] on mat-radio-button "22 Million" at bounding box center [78, 247] width 41 height 13
click at [73, 249] on span "22 Million" at bounding box center [82, 248] width 25 height 9
click at [70, 249] on input "22 Million" at bounding box center [66, 247] width 7 height 7
radio input "true"
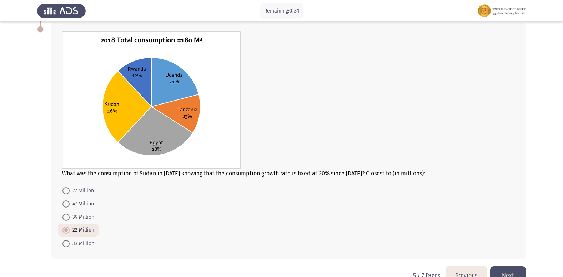
scroll to position [333, 0]
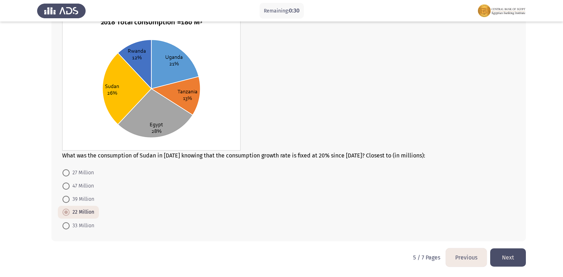
click at [503, 258] on button "Next" at bounding box center [509, 257] width 36 height 18
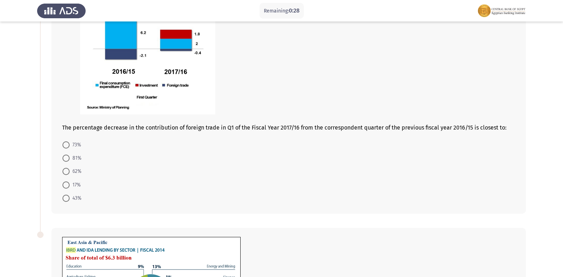
scroll to position [107, 0]
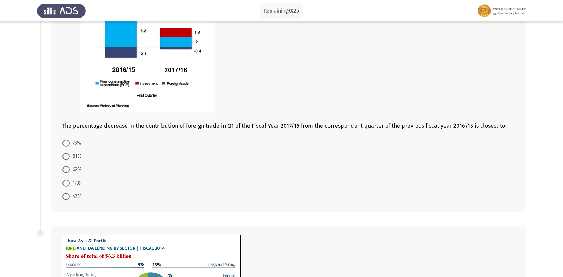
click at [73, 171] on span "62%" at bounding box center [76, 169] width 12 height 9
click at [70, 171] on input "62%" at bounding box center [66, 169] width 7 height 7
radio input "true"
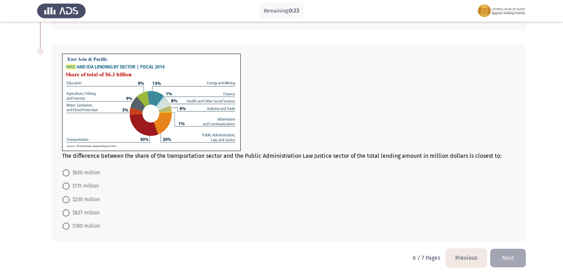
scroll to position [288, 0]
drag, startPoint x: 91, startPoint y: 187, endPoint x: 103, endPoint y: 188, distance: 11.5
click at [94, 185] on span "$115 million" at bounding box center [84, 185] width 29 height 9
click at [70, 185] on input "$115 million" at bounding box center [66, 185] width 7 height 7
radio input "true"
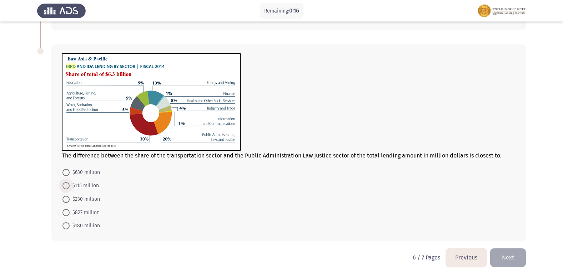
scroll to position [288, 0]
click at [505, 262] on button "Next" at bounding box center [509, 257] width 36 height 18
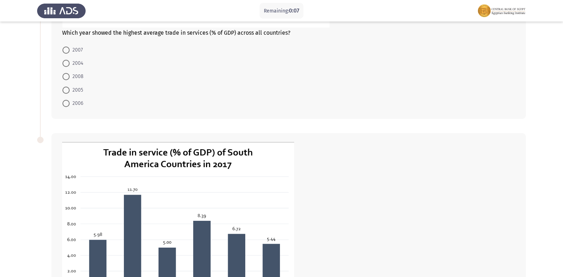
scroll to position [250, 0]
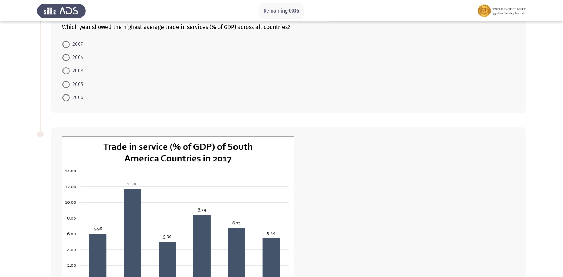
click at [77, 74] on span "2008" at bounding box center [77, 70] width 14 height 9
click at [70, 74] on input "2008" at bounding box center [66, 70] width 7 height 7
radio input "true"
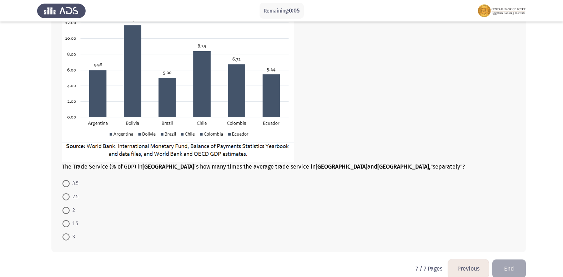
scroll to position [424, 0]
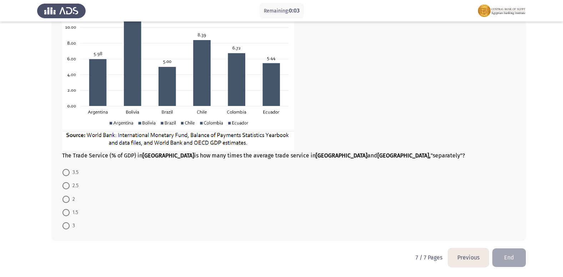
click at [69, 184] on span at bounding box center [66, 185] width 7 height 7
click at [69, 184] on input "2.5" at bounding box center [66, 185] width 7 height 7
radio input "true"
click at [515, 260] on button "End" at bounding box center [510, 257] width 34 height 18
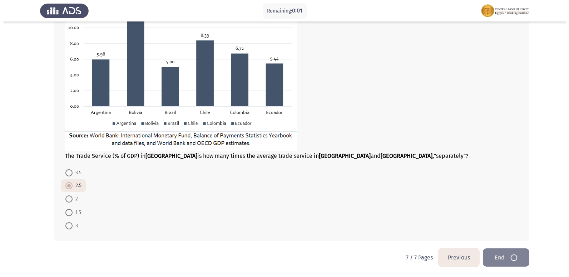
scroll to position [0, 0]
